Goal: Information Seeking & Learning: Check status

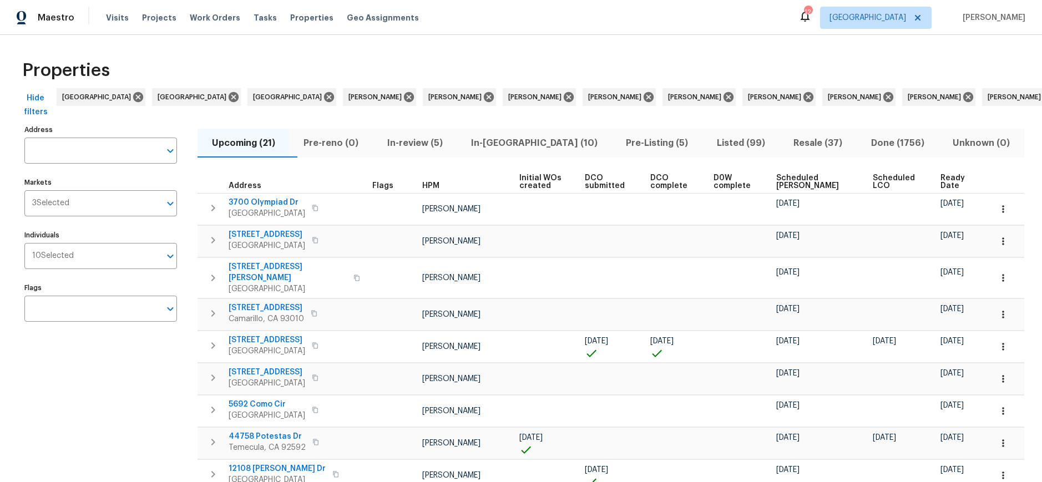
click at [795, 143] on span "Resale (37)" at bounding box center [818, 143] width 64 height 16
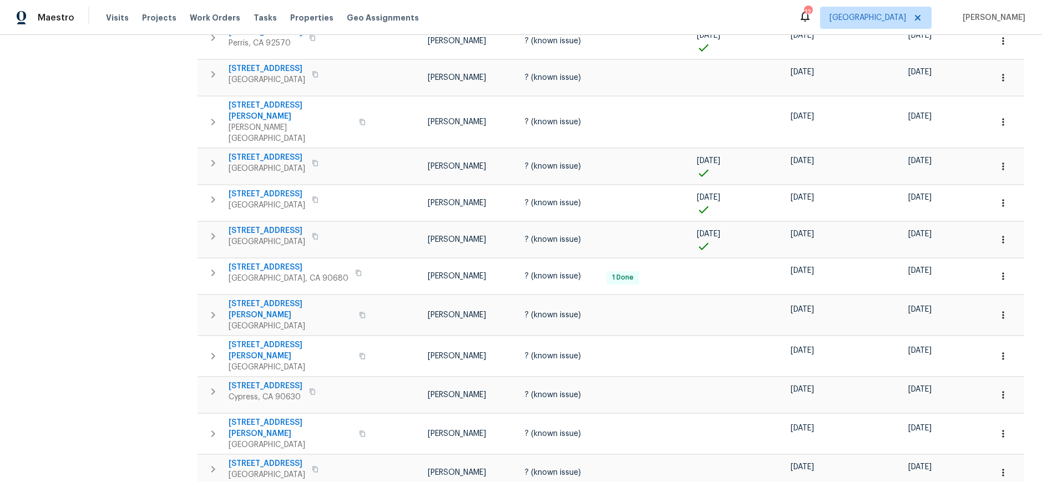
scroll to position [610, 0]
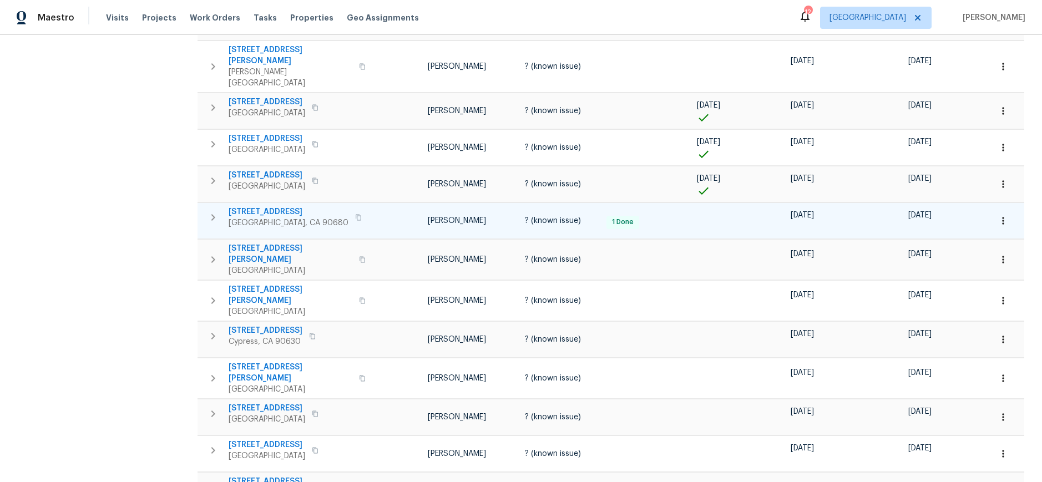
click at [356, 215] on icon "button" at bounding box center [359, 218] width 6 height 6
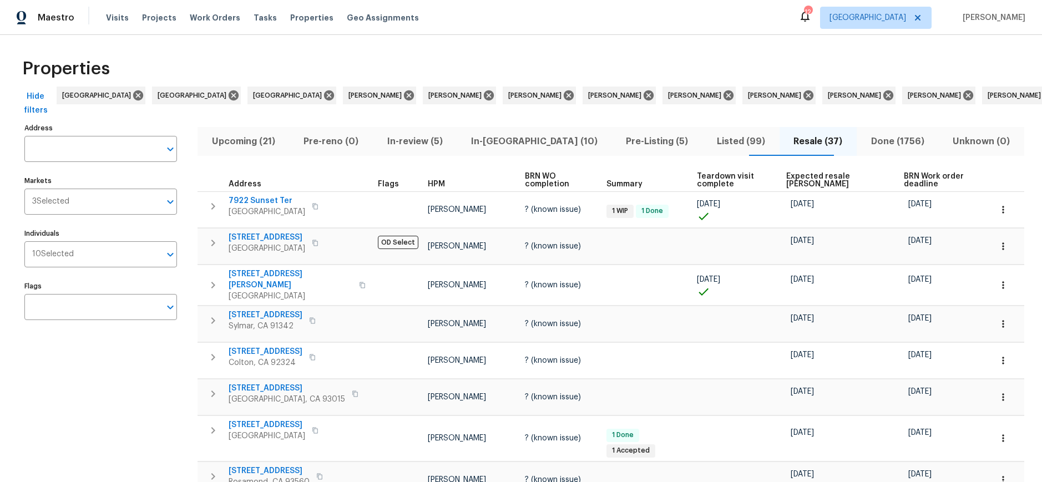
scroll to position [0, 0]
click at [1041, 98] on icon at bounding box center [1048, 97] width 12 height 12
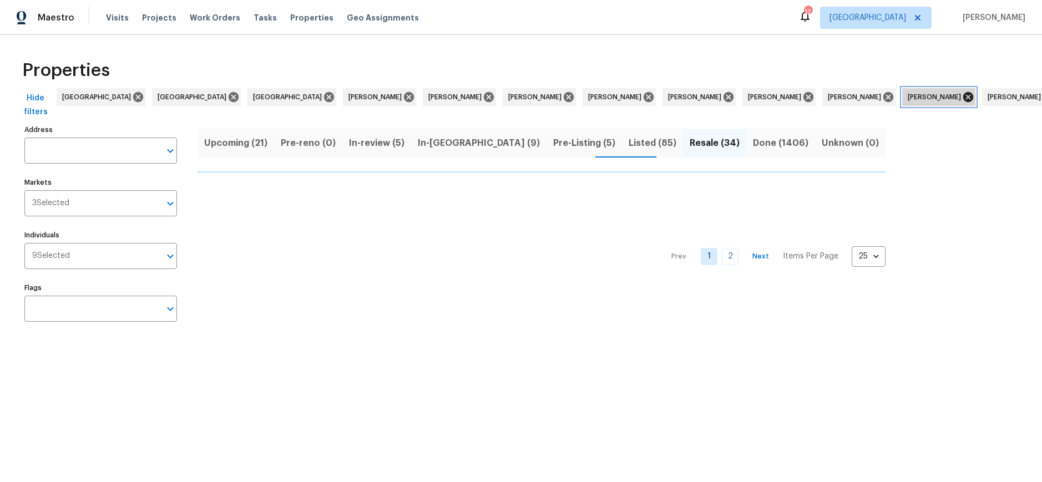
click at [963, 99] on icon at bounding box center [968, 97] width 10 height 10
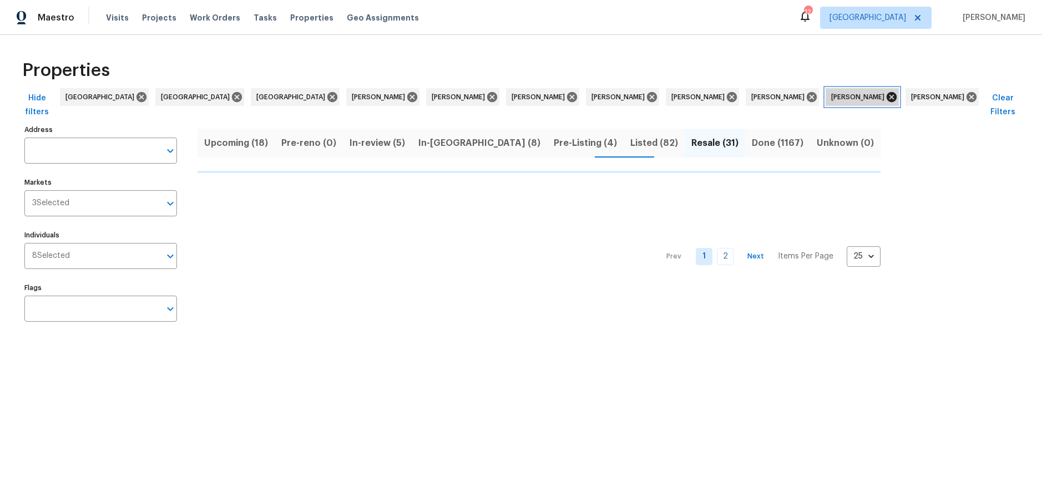
click at [887, 98] on icon at bounding box center [892, 97] width 10 height 10
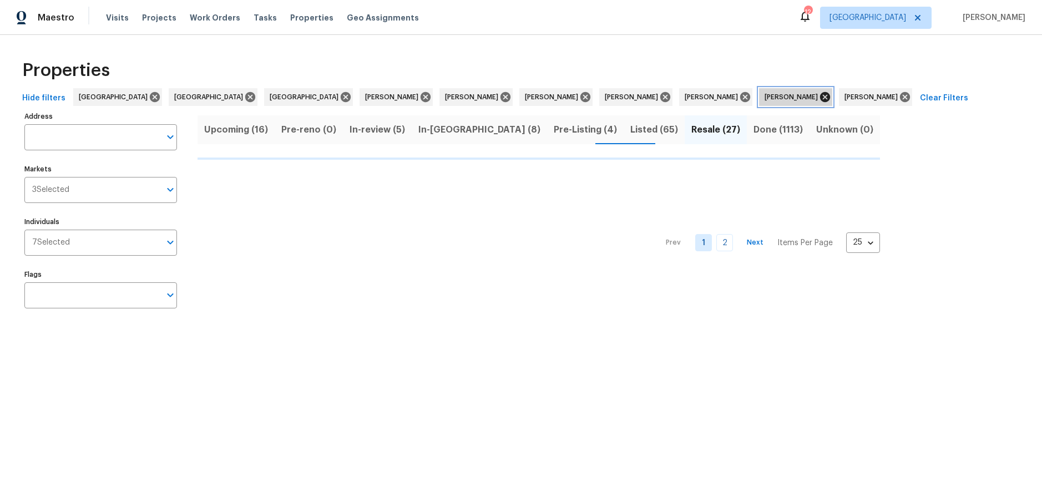
click at [819, 93] on icon at bounding box center [825, 97] width 12 height 12
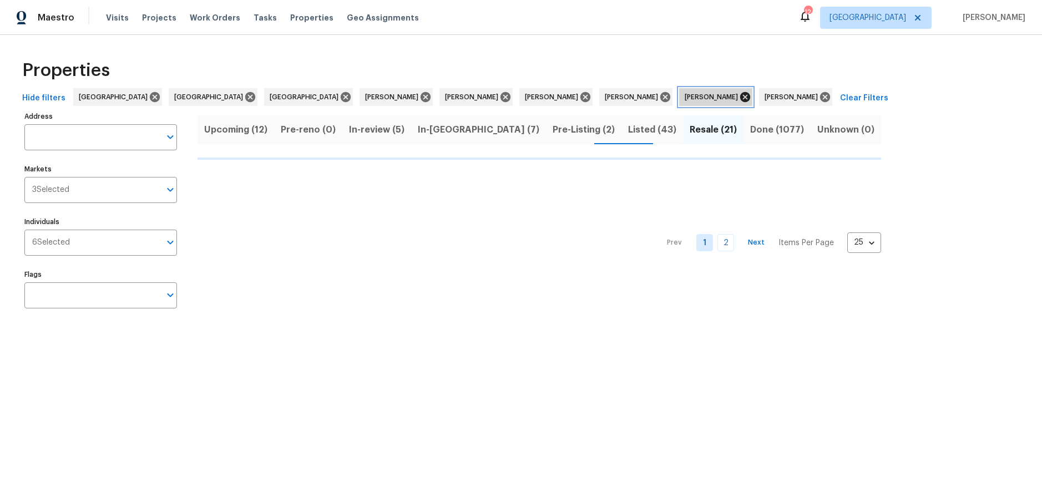
click at [739, 97] on icon at bounding box center [745, 97] width 12 height 12
click at [740, 95] on icon at bounding box center [745, 97] width 10 height 10
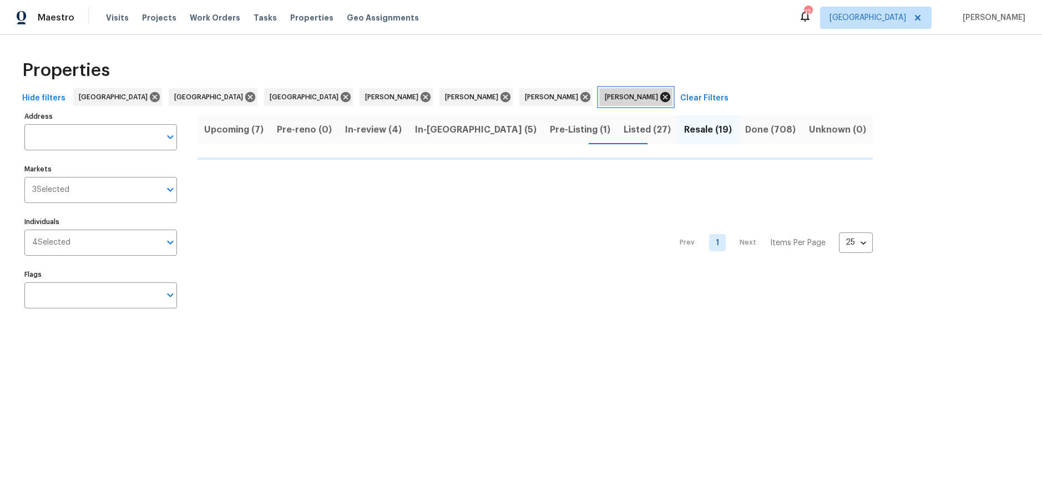
click at [660, 94] on icon at bounding box center [665, 97] width 10 height 10
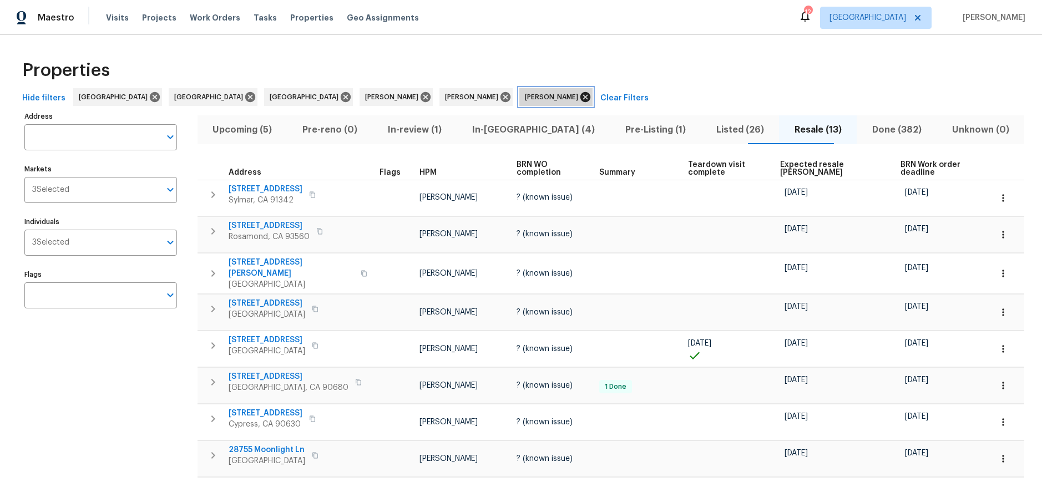
click at [580, 97] on icon at bounding box center [585, 97] width 10 height 10
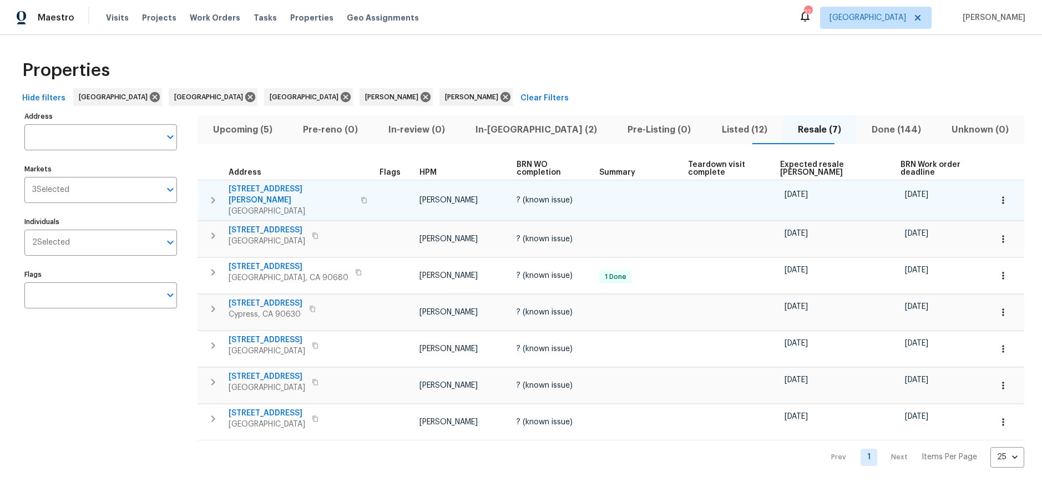
click at [357, 194] on button "button" at bounding box center [363, 200] width 13 height 27
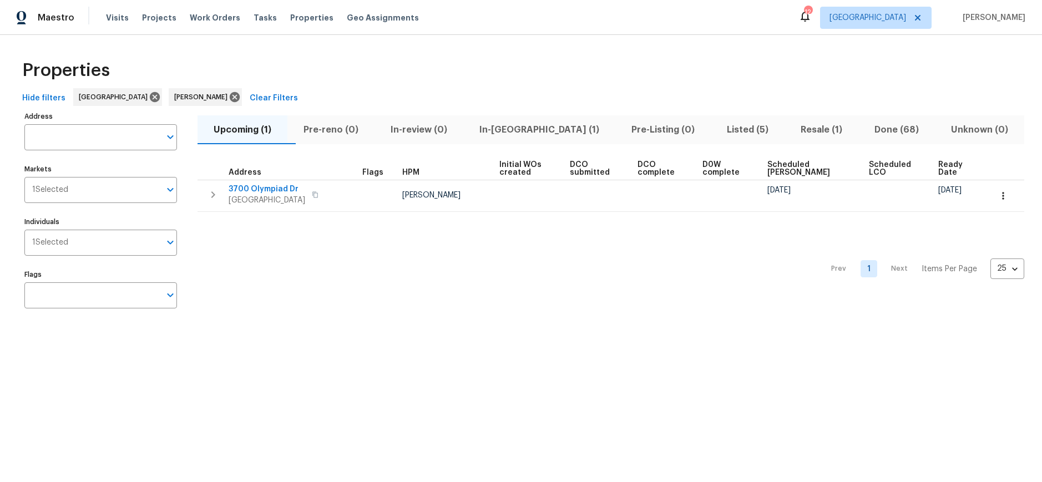
click at [525, 130] on span "In-[GEOGRAPHIC_DATA] (1)" at bounding box center [539, 130] width 139 height 16
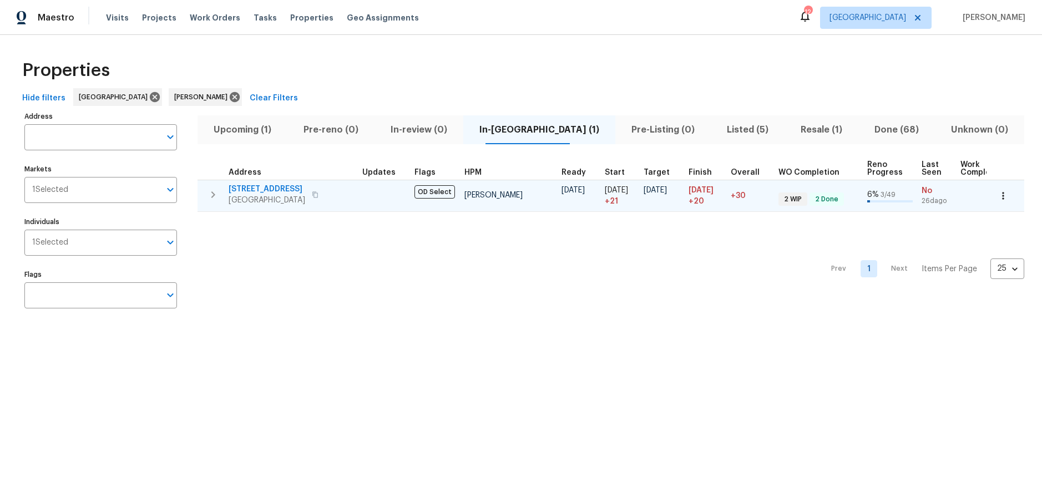
click at [304, 198] on span "Santa Monica, CA 90405" at bounding box center [267, 200] width 77 height 11
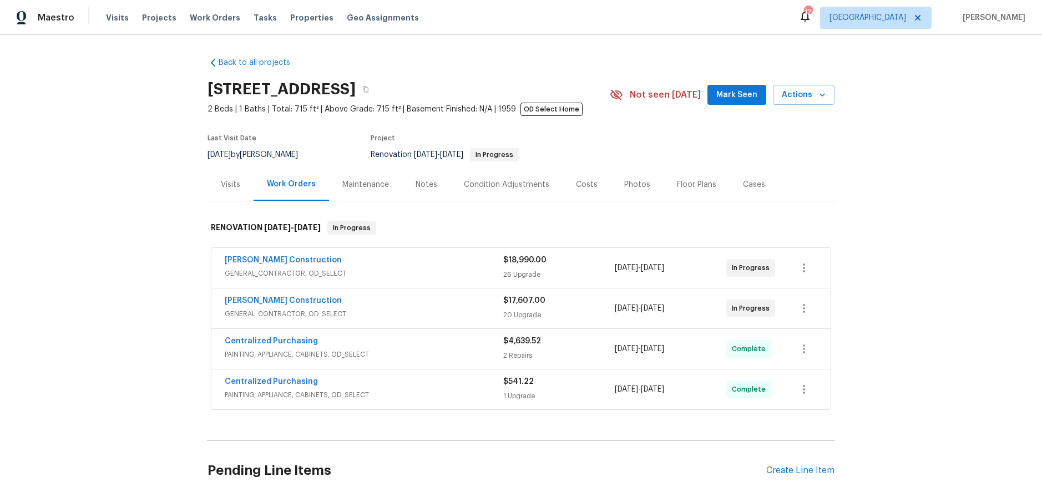
click at [417, 185] on div "Notes" at bounding box center [427, 184] width 22 height 11
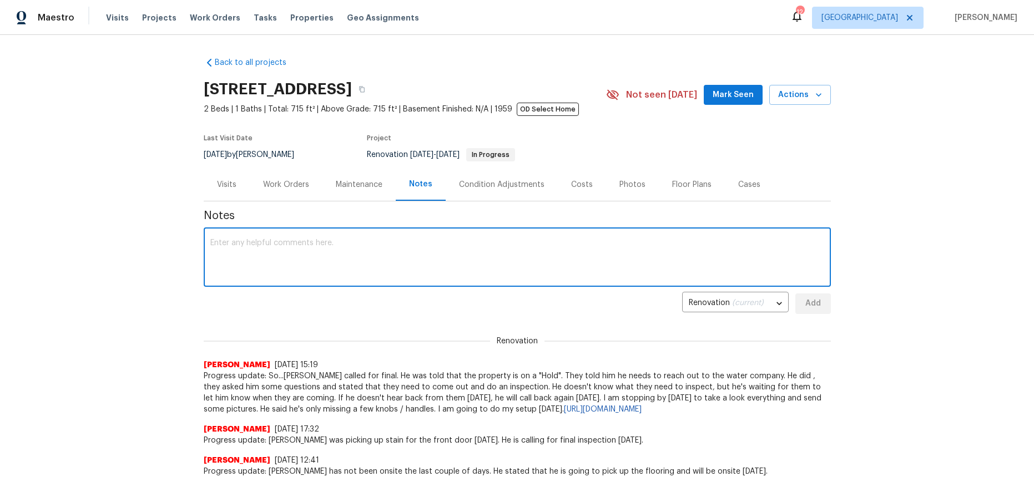
click at [249, 242] on textarea at bounding box center [517, 258] width 614 height 39
paste textarea "https://opendoor.slack.com/archives/C08TAUS6WCS/p1757350379288349"
click at [204, 241] on div "https://opendoor.slack.com/archives/C08TAUS6WCS/p1757350379288349 x ​" at bounding box center [517, 258] width 627 height 57
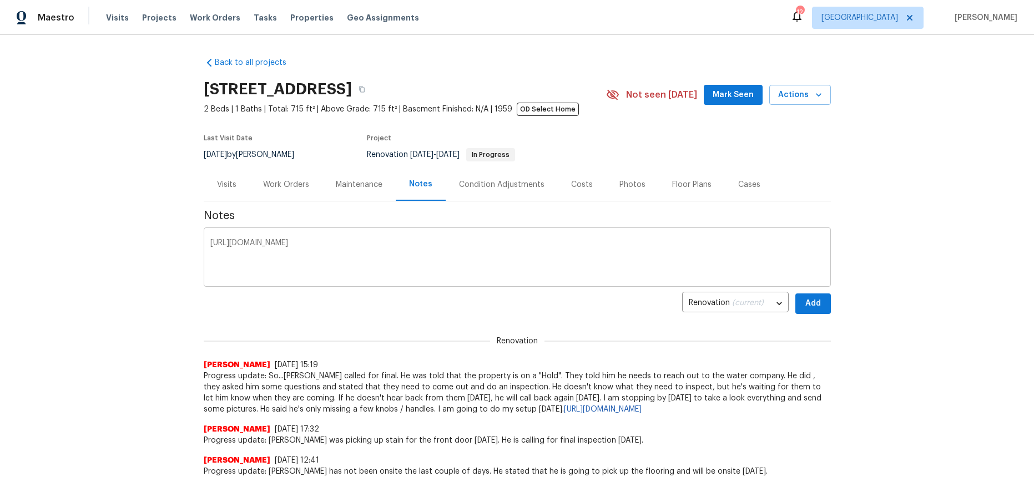
click at [204, 245] on div "https://opendoor.slack.com/archives/C08TAUS6WCS/p1757350379288349 x ​" at bounding box center [517, 258] width 627 height 57
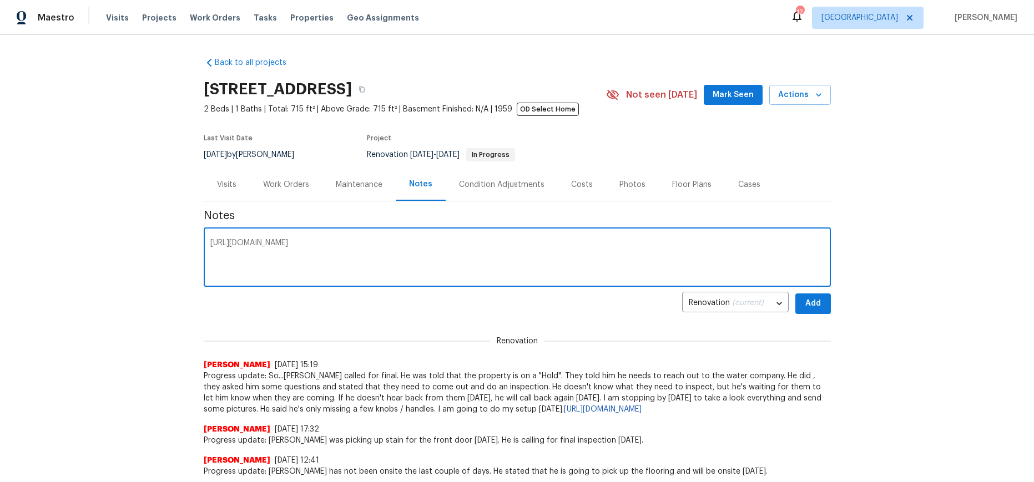
click at [210, 240] on textarea "https://opendoor.slack.com/archives/C08TAUS6WCS/p1757350379288349" at bounding box center [517, 258] width 614 height 39
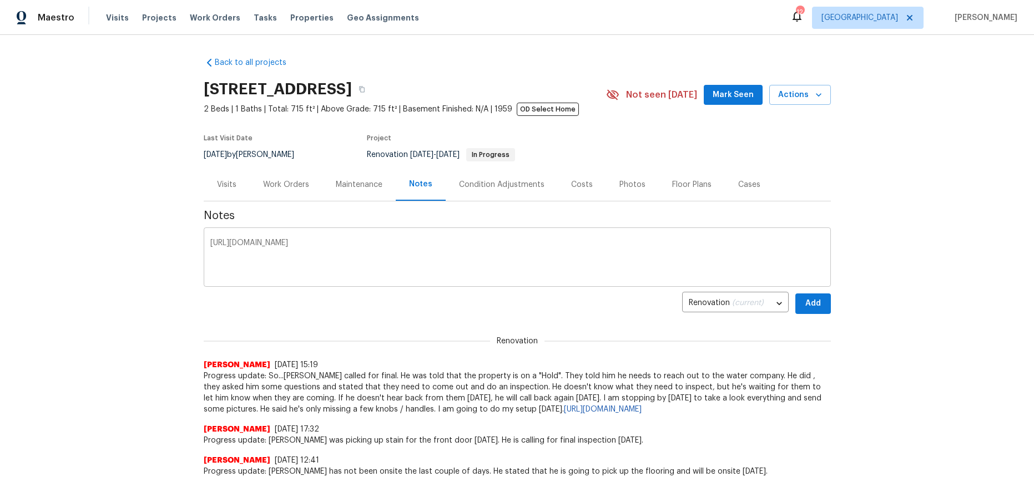
click at [205, 241] on div "https://opendoor.slack.com/archives/C08TAUS6WCS/p1757350379288349 x ​" at bounding box center [517, 258] width 627 height 57
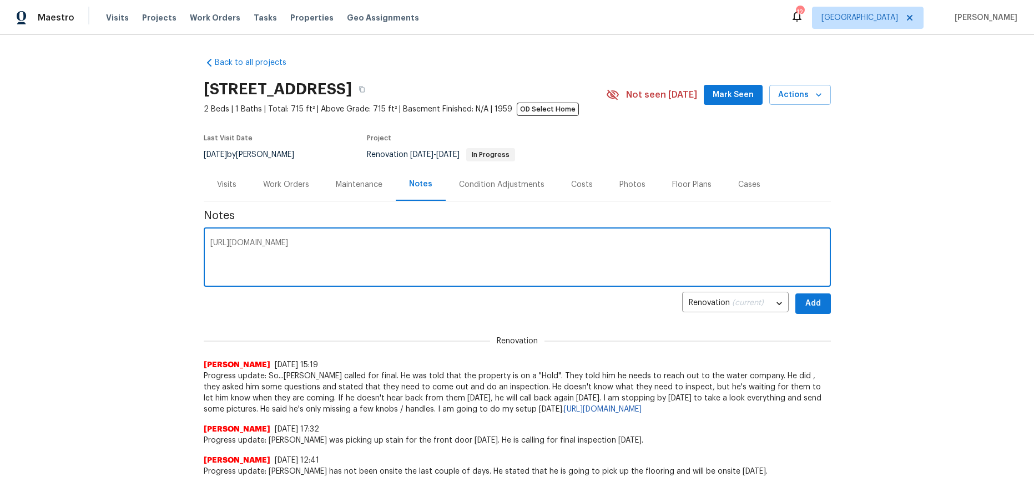
paste textarea "Spoke with Navarro this morning. He is still waiting to hear back from the wate…"
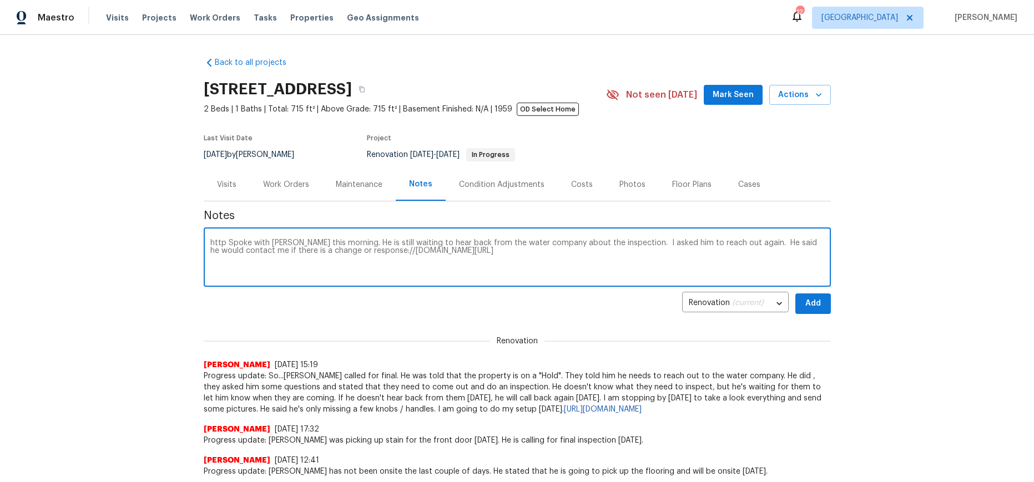
type textarea "http Spoke with Navarro this morning. He is still waiting to hear back from the…"
click at [807, 306] on span "Add" at bounding box center [813, 304] width 18 height 14
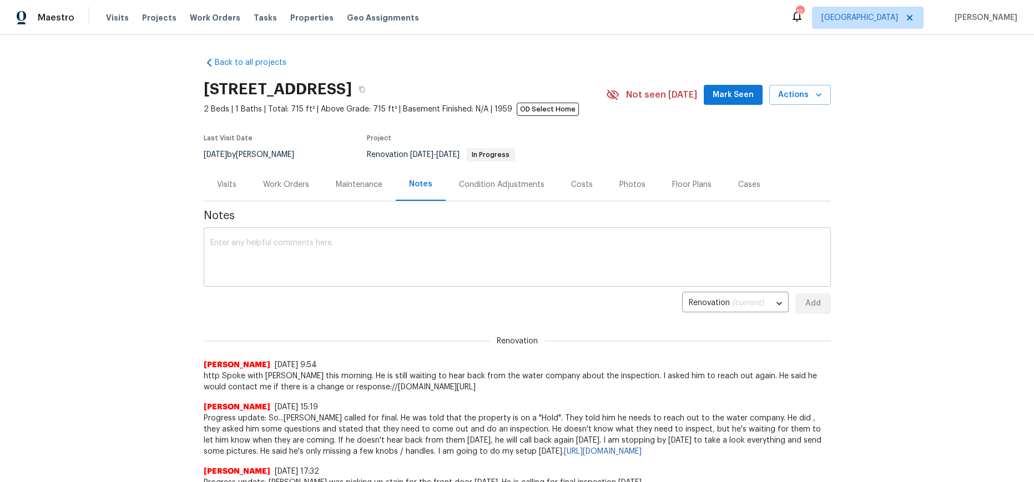
click at [243, 252] on textarea at bounding box center [517, 258] width 614 height 39
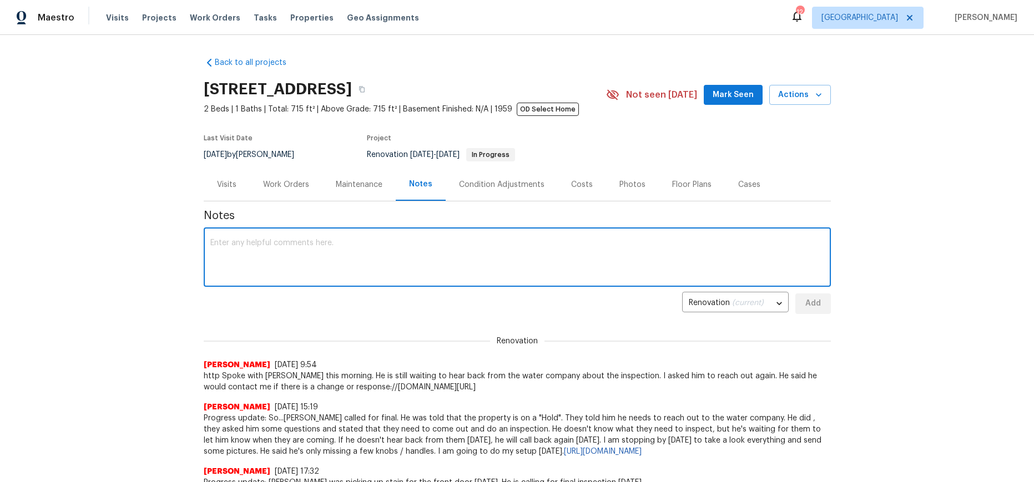
paste textarea "https://opendoor.slack.com/archives/C08TAUS6WCS/p1757350379288349"
type textarea "https://opendoor.slack.com/archives/C08TAUS6WCS/p1757350379288349"
click at [808, 310] on span "Add" at bounding box center [813, 304] width 18 height 14
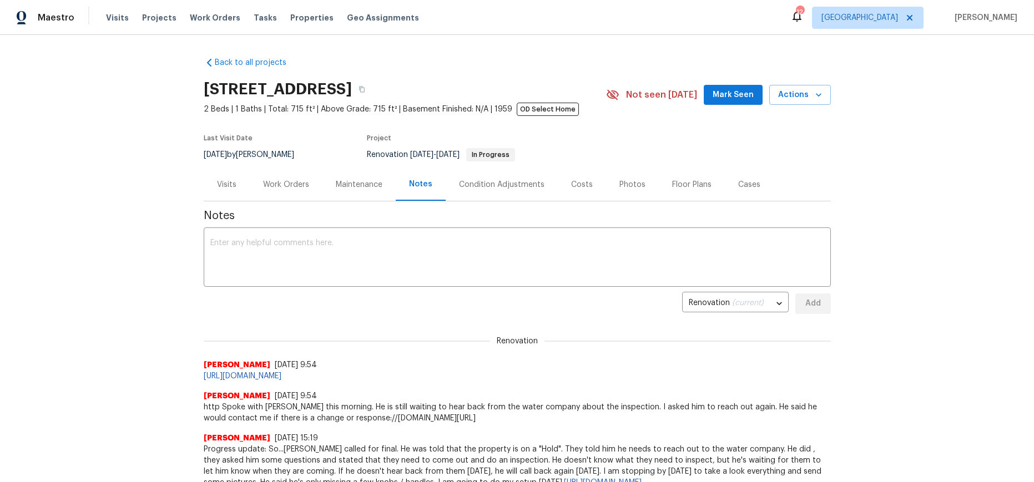
click at [108, 284] on div "Back to all projects 2909 10th St Apt 4, Santa Monica, CA 90405 2 Beds | 1 Bath…" at bounding box center [517, 258] width 1034 height 447
click at [107, 284] on div "Back to all projects 2909 10th St Apt 4, Santa Monica, CA 90405 2 Beds | 1 Bath…" at bounding box center [517, 258] width 1034 height 447
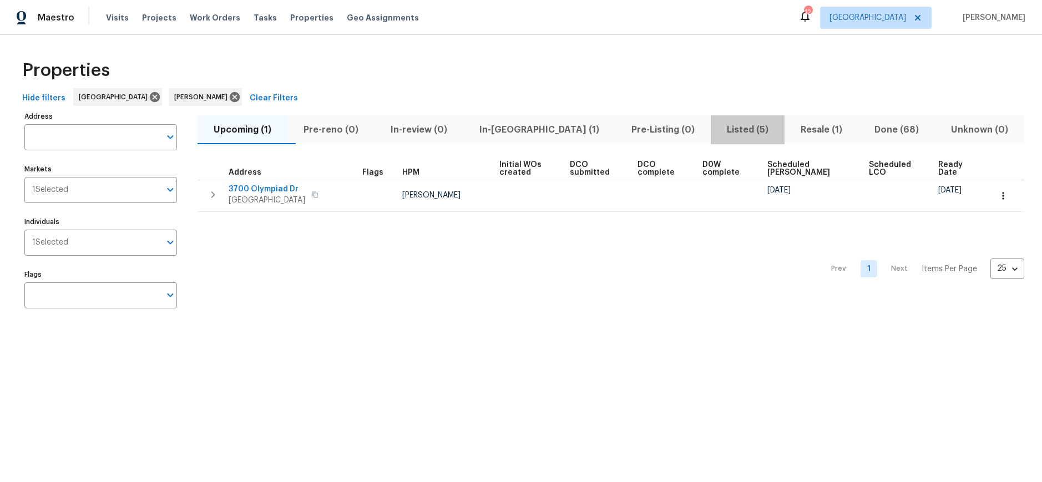
click at [717, 130] on span "Listed (5)" at bounding box center [747, 130] width 60 height 16
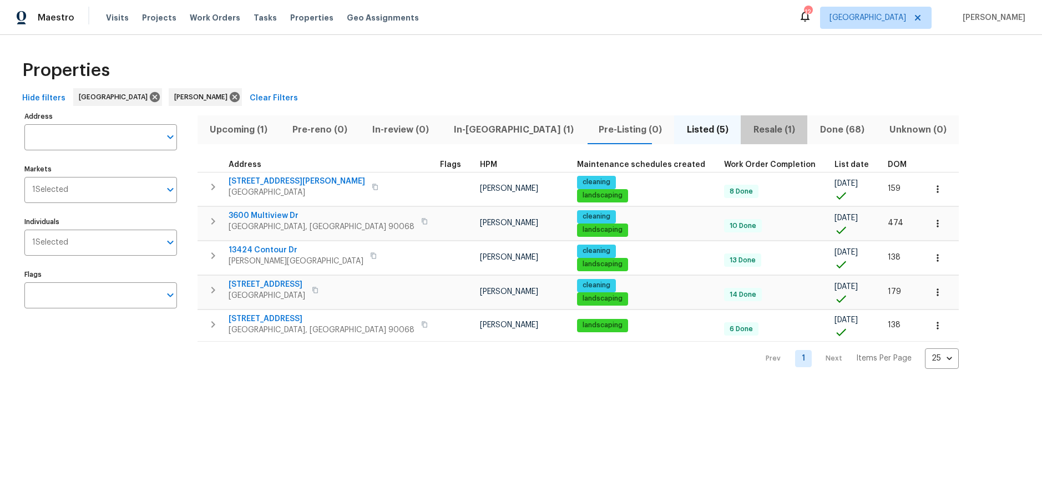
click at [747, 130] on span "Resale (1)" at bounding box center [773, 130] width 53 height 16
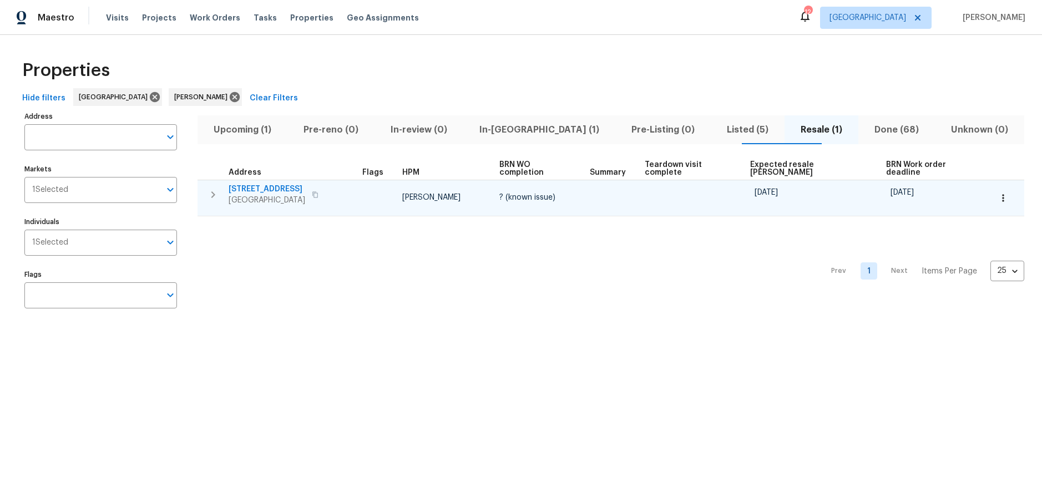
click at [296, 184] on span "[STREET_ADDRESS]" at bounding box center [267, 189] width 77 height 11
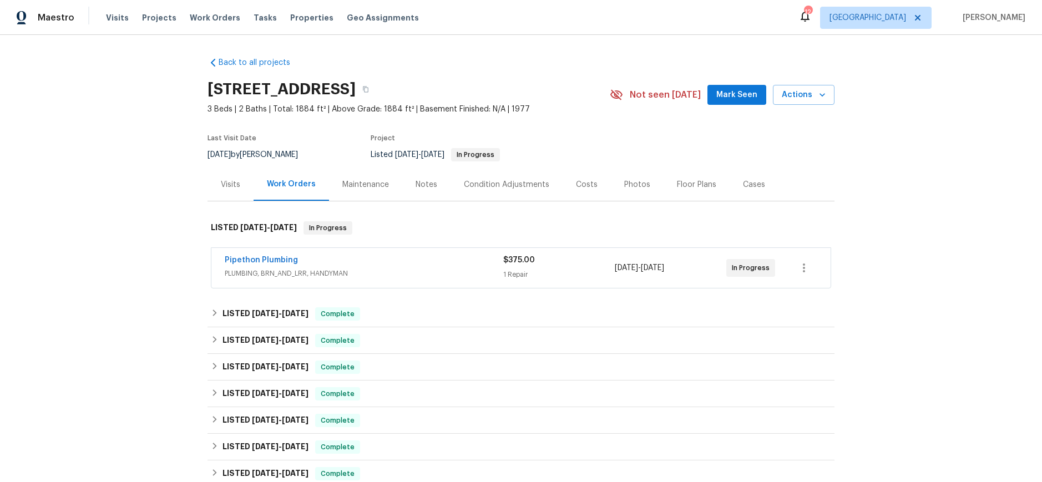
click at [405, 259] on div "Pipethon Plumbing" at bounding box center [364, 261] width 279 height 13
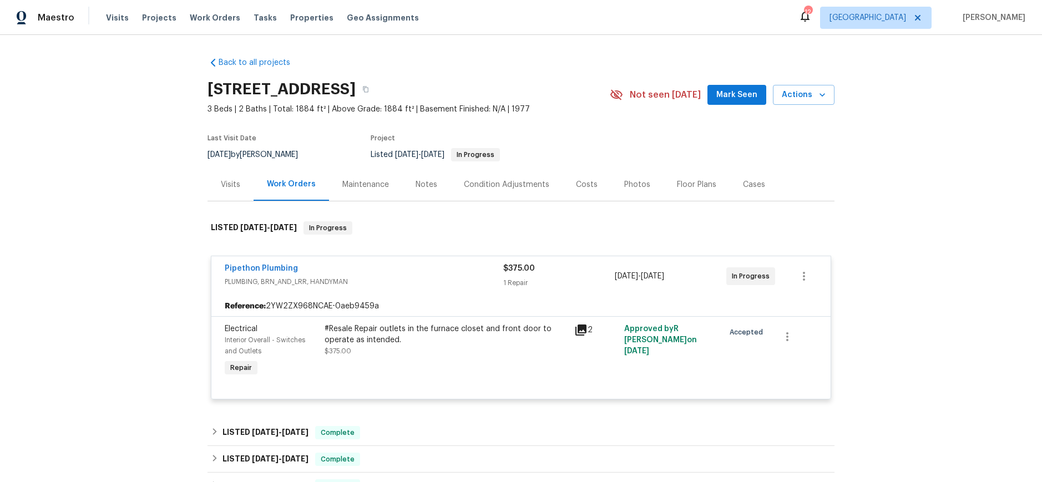
click at [578, 331] on icon at bounding box center [580, 330] width 11 height 11
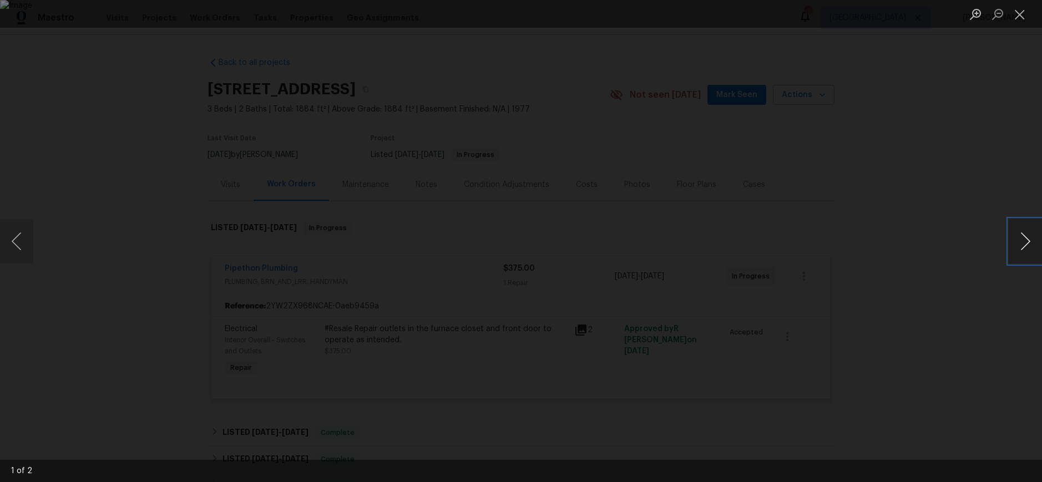
click at [1029, 238] on button "Next image" at bounding box center [1025, 241] width 33 height 44
click at [1015, 15] on button "Close lightbox" at bounding box center [1020, 13] width 22 height 19
